Goal: Task Accomplishment & Management: Use online tool/utility

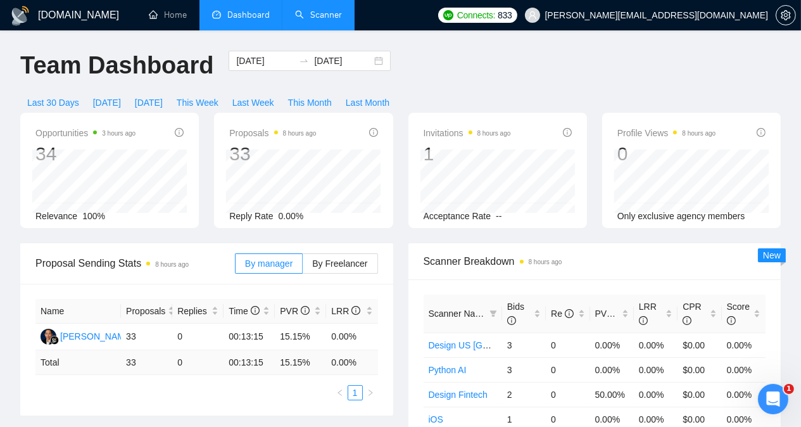
click at [332, 20] on link "Scanner" at bounding box center [318, 14] width 47 height 11
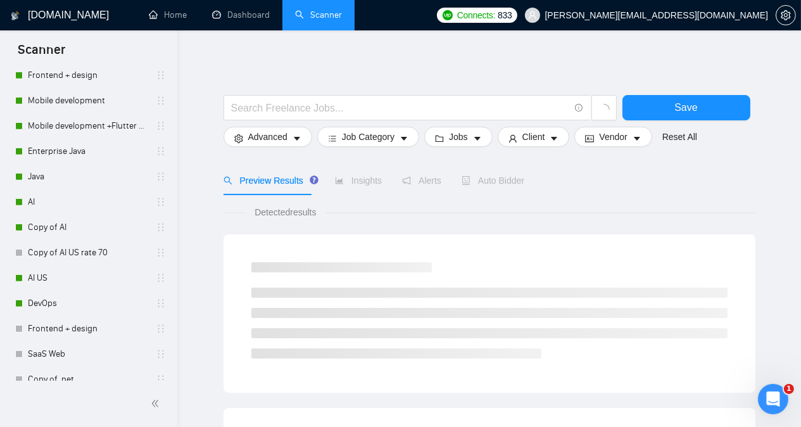
scroll to position [1063, 0]
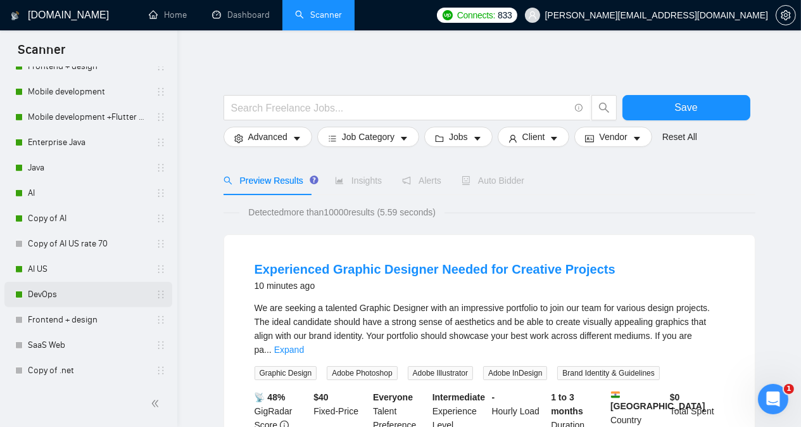
click at [84, 296] on link "DevOps" at bounding box center [88, 294] width 120 height 25
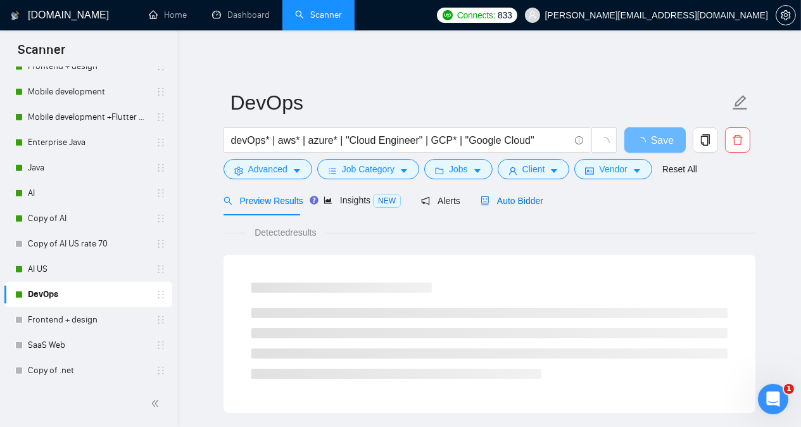
click at [526, 203] on span "Auto Bidder" at bounding box center [511, 201] width 63 height 10
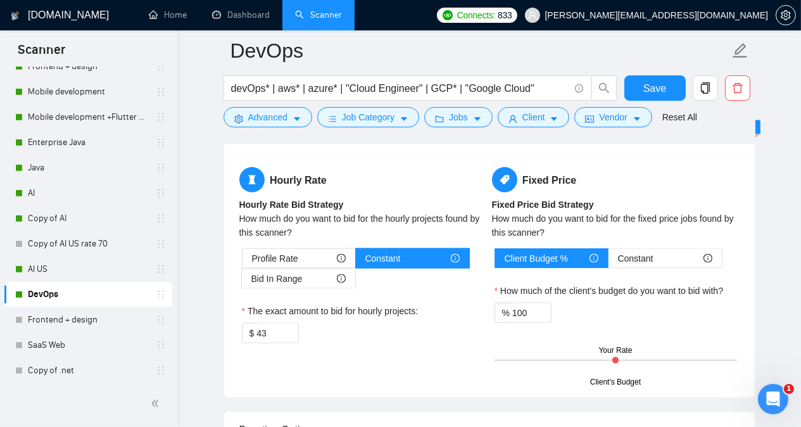
scroll to position [2115, 0]
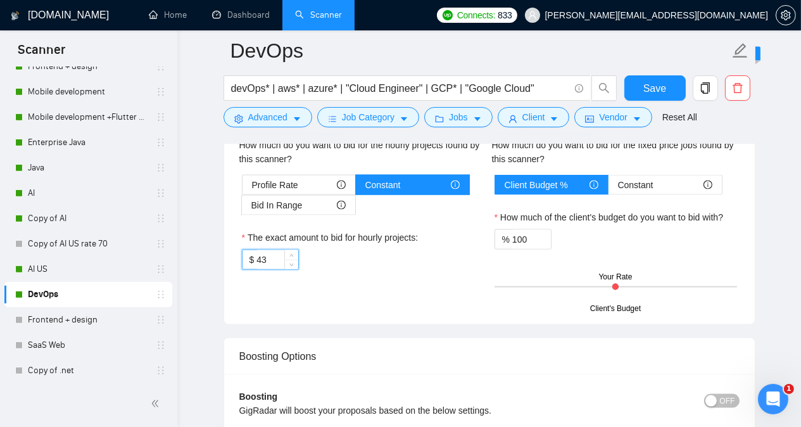
click at [274, 251] on input "43" at bounding box center [276, 259] width 41 height 19
type input "48"
click at [339, 270] on div "Hourly Rate Hourly Rate Bid Strategy How much do you want to bid for the hourly…" at bounding box center [363, 189] width 253 height 191
click at [651, 87] on span "Save" at bounding box center [654, 88] width 23 height 16
